Goal: Information Seeking & Learning: Learn about a topic

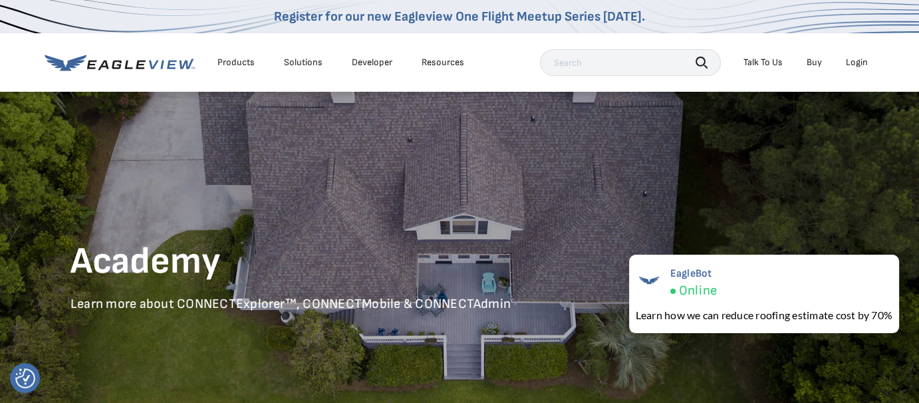
click at [244, 63] on div "Products" at bounding box center [235, 63] width 37 height 12
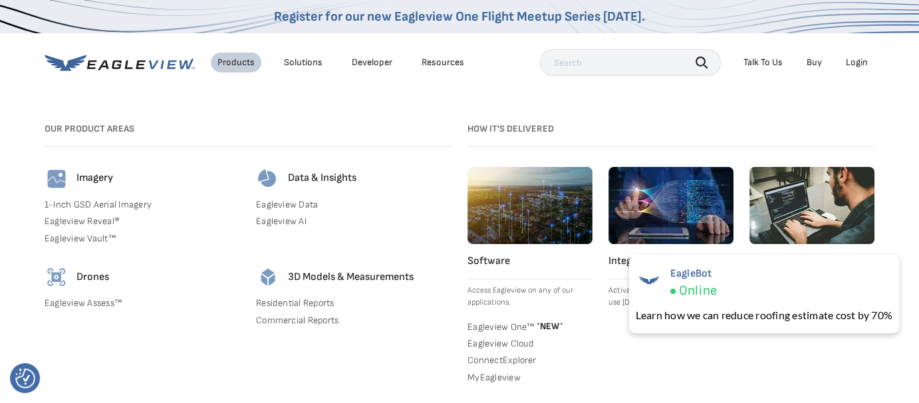
click at [95, 178] on h4 "Imagery" at bounding box center [94, 179] width 37 height 14
click at [58, 180] on img at bounding box center [57, 179] width 24 height 24
click at [495, 359] on link "ConnectExplorer" at bounding box center [529, 360] width 125 height 12
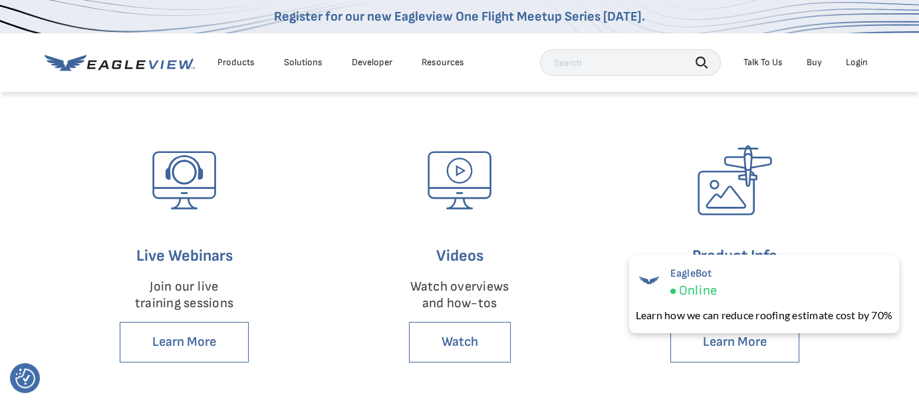
click at [616, 244] on div "Live Webinars Join our live training sessions Learn More Videos Watch overviews…" at bounding box center [459, 256] width 778 height 252
click at [602, 313] on div "Live Webinars Join our live training sessions Learn More Videos Watch overviews…" at bounding box center [459, 256] width 778 height 252
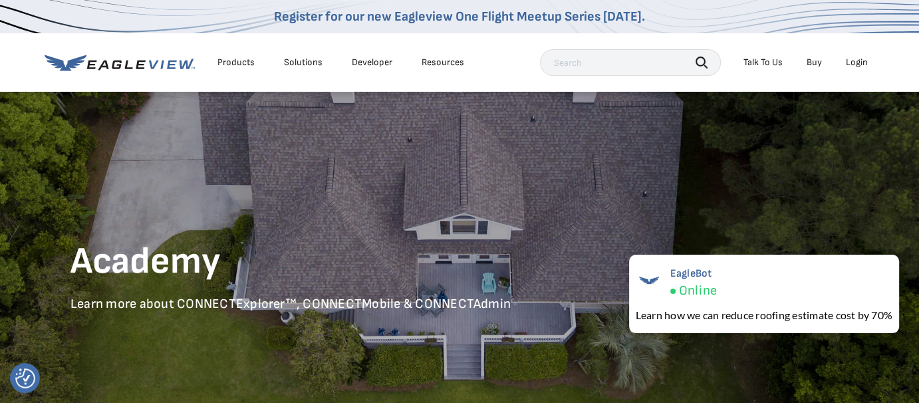
click at [423, 63] on div "Resources" at bounding box center [442, 63] width 43 height 12
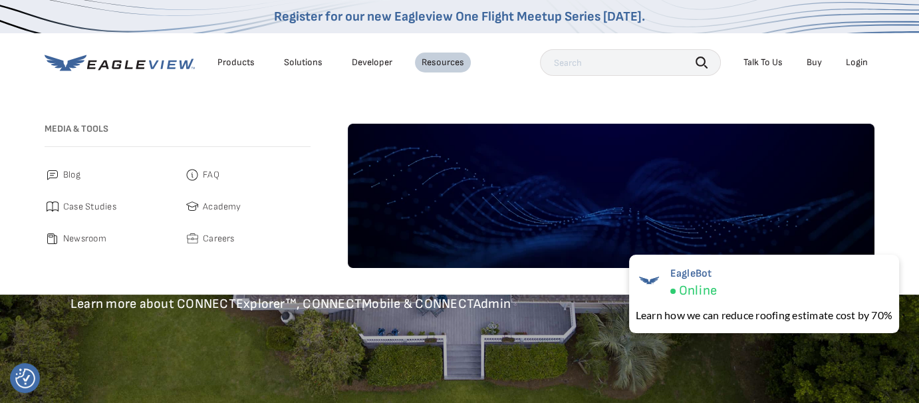
click at [207, 173] on span "FAQ" at bounding box center [211, 175] width 17 height 16
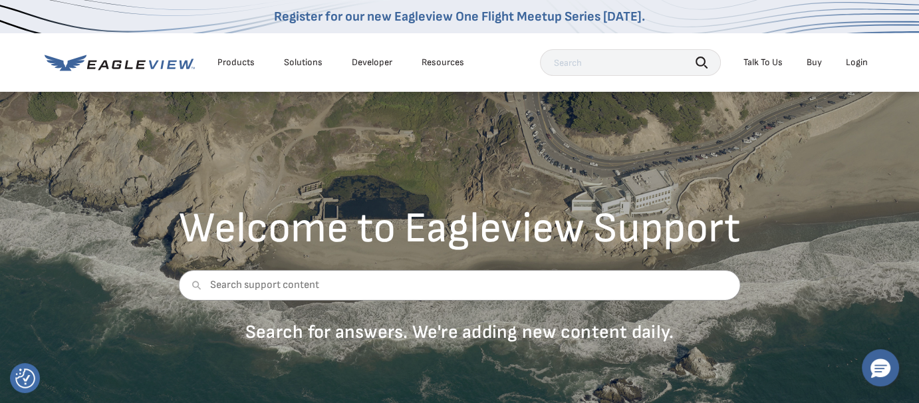
click at [237, 61] on div "Products" at bounding box center [235, 63] width 37 height 12
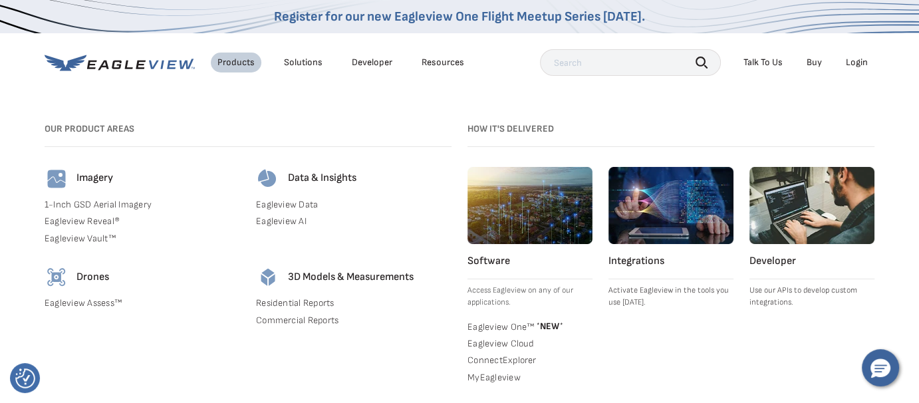
scroll to position [133, 0]
